Goal: Find contact information: Find contact information

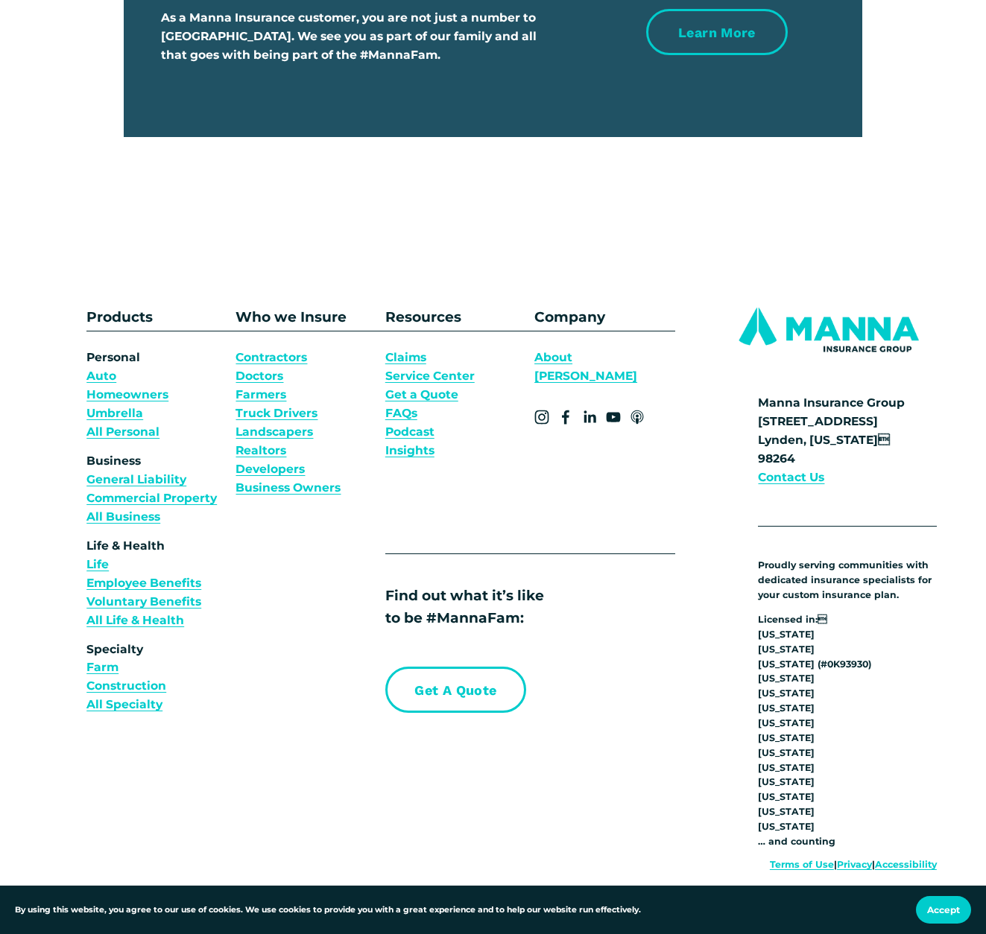
scroll to position [4843, 0]
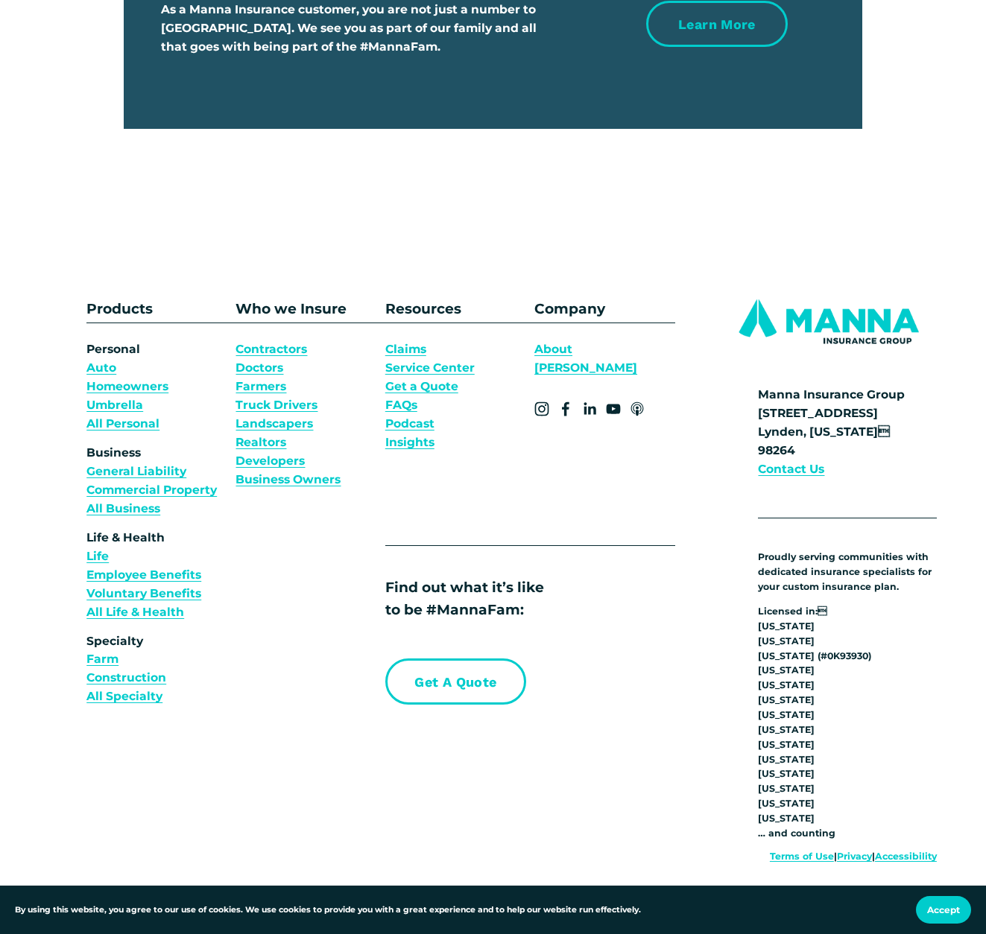
click at [811, 476] on strong "Contact Us" at bounding box center [791, 469] width 66 height 14
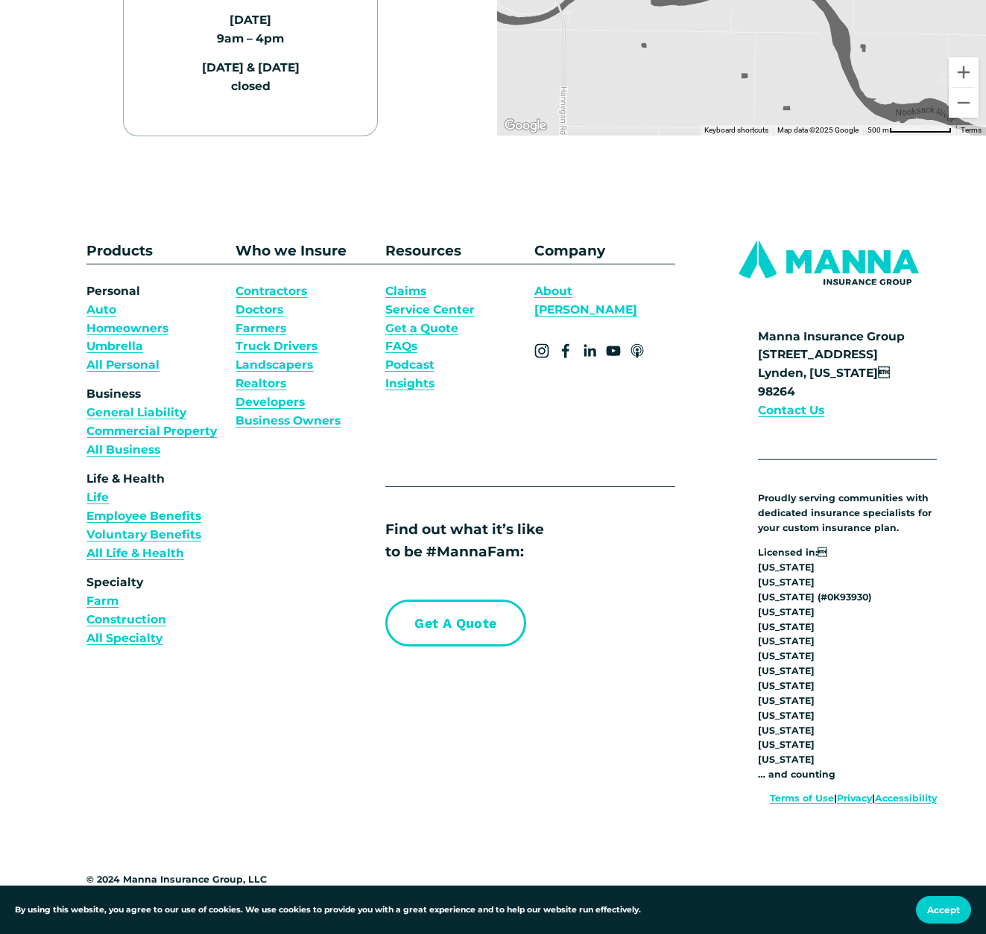
scroll to position [596, 0]
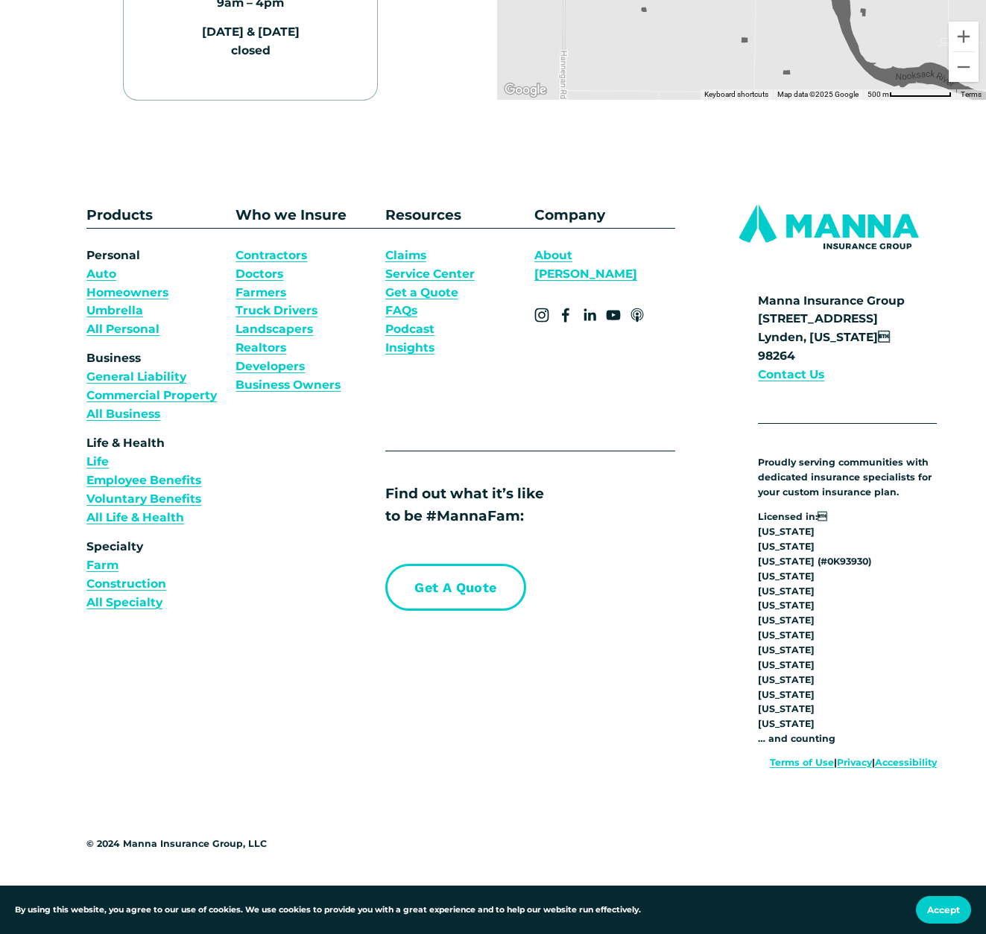
click at [777, 367] on strong "Contact Us" at bounding box center [791, 374] width 66 height 14
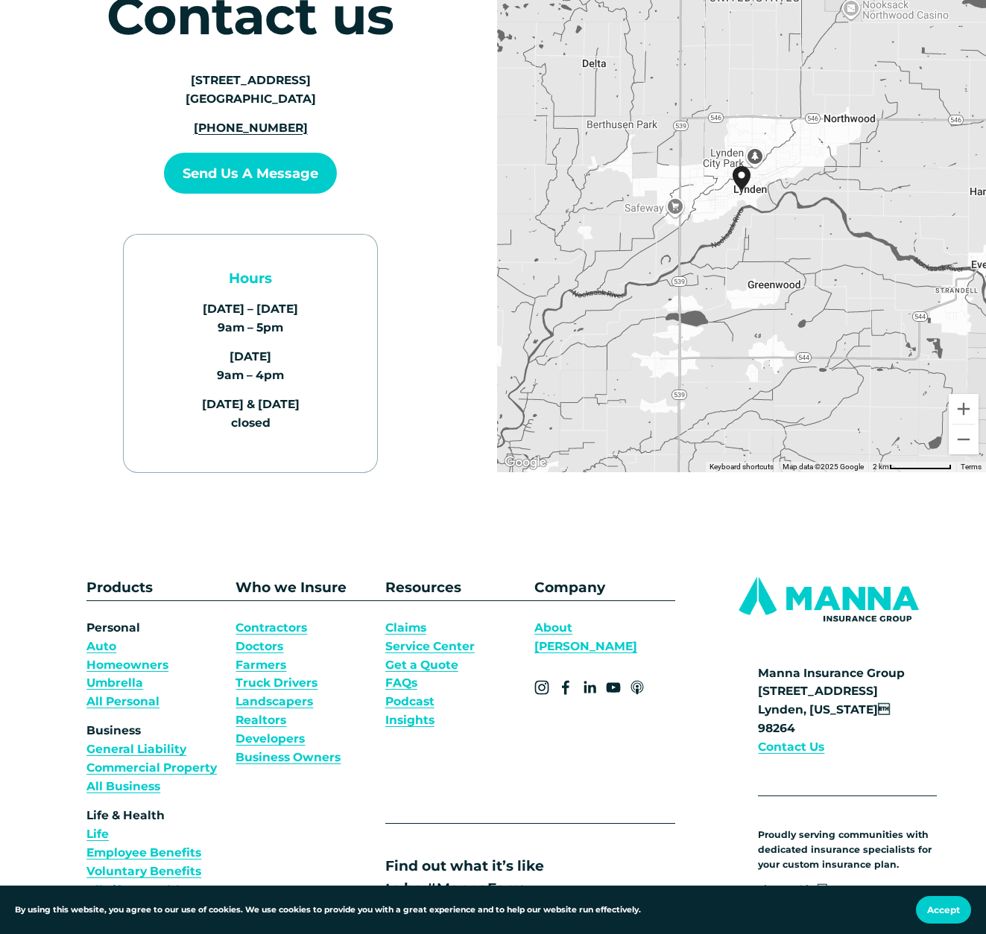
scroll to position [149, 0]
